Goal: Information Seeking & Learning: Understand process/instructions

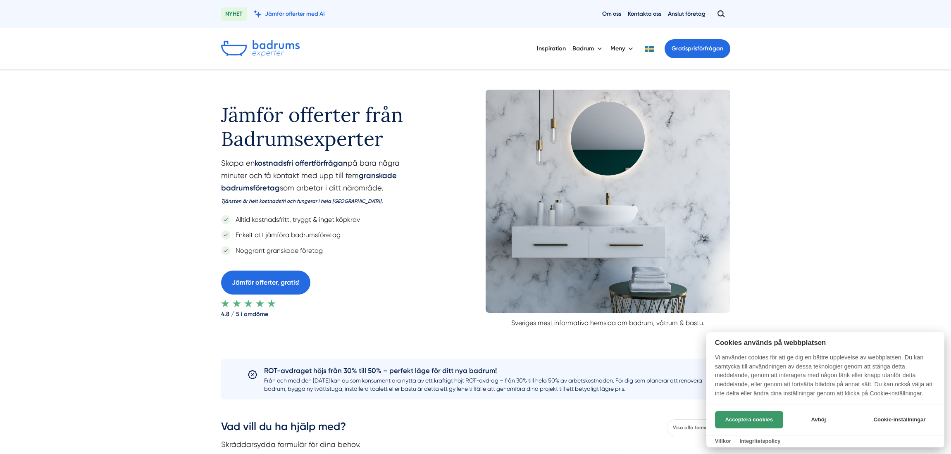
click at [728, 415] on button "Acceptera cookies" at bounding box center [749, 419] width 68 height 17
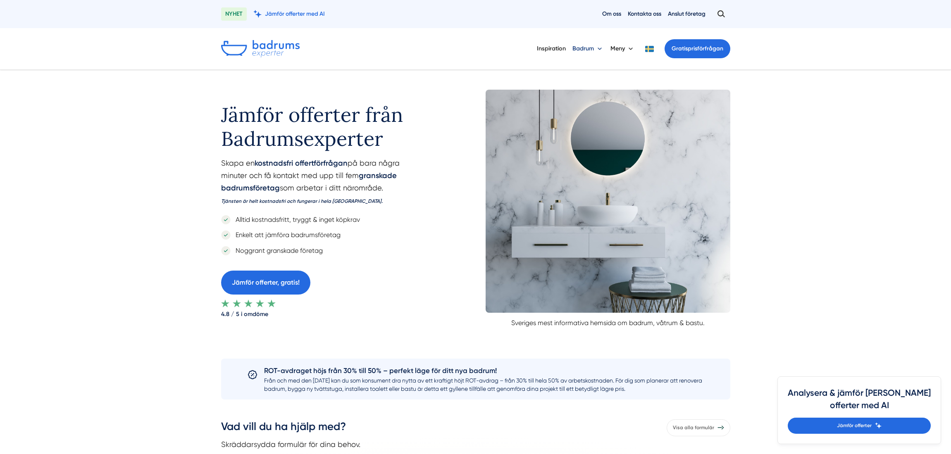
click at [576, 45] on button "Badrum" at bounding box center [587, 48] width 31 height 21
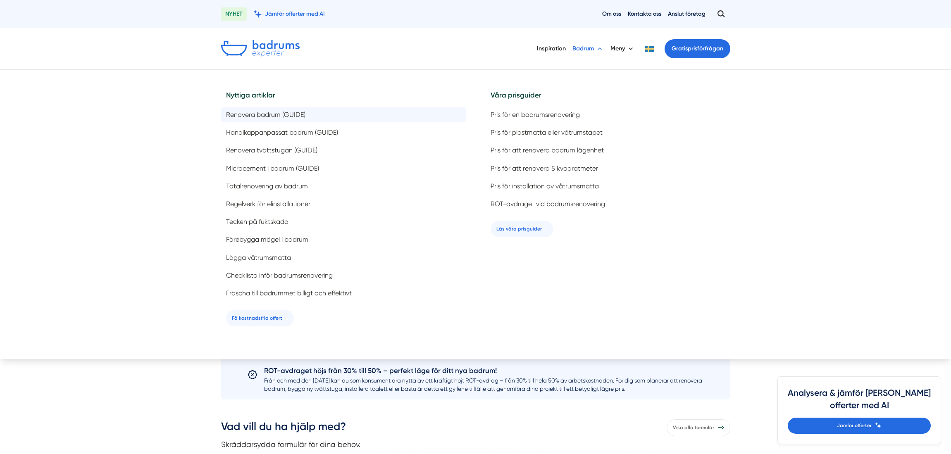
click at [261, 116] on span "Renovera badrum (GUIDE)" at bounding box center [265, 115] width 79 height 8
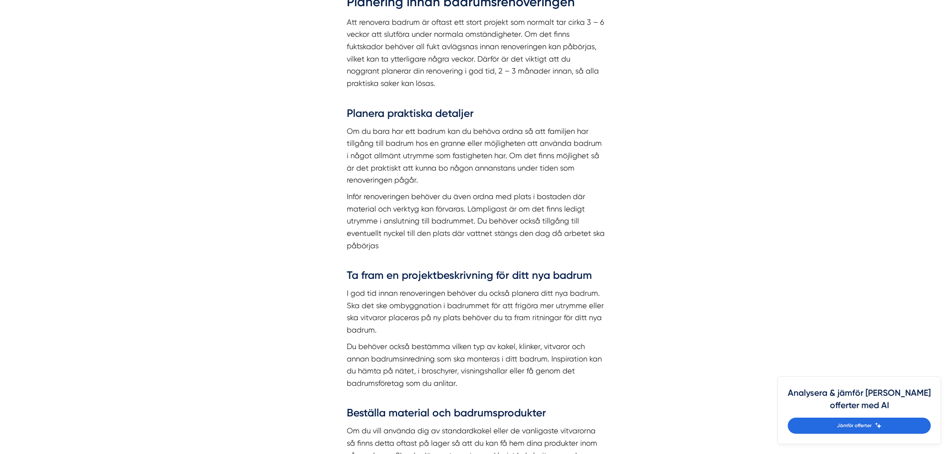
scroll to position [1024, 0]
